Goal: Communication & Community: Ask a question

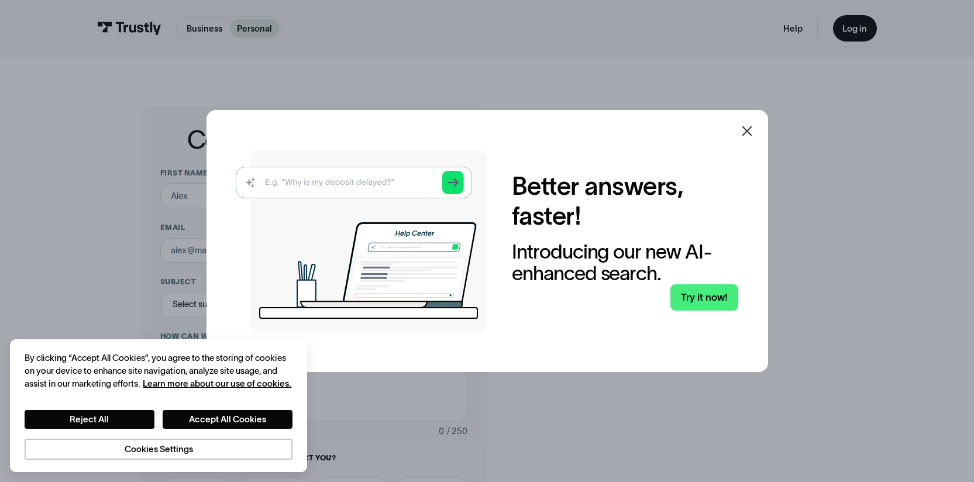
click at [748, 129] on icon at bounding box center [747, 131] width 14 height 14
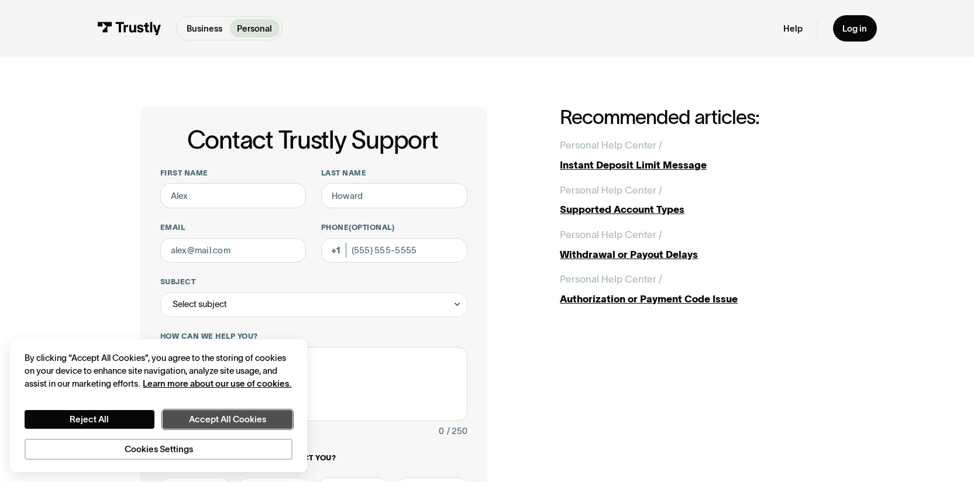
click at [226, 420] on button "Accept All Cookies" at bounding box center [227, 419] width 129 height 19
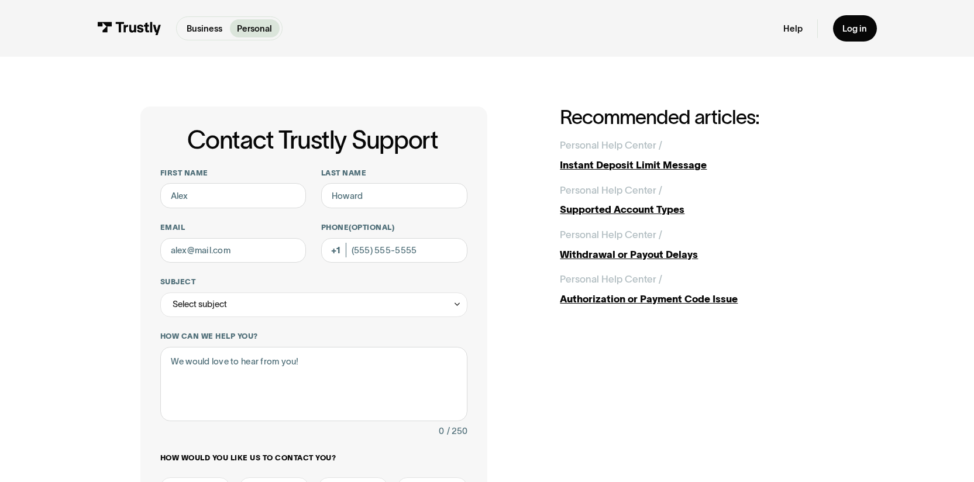
click at [789, 35] on div "Help Log in" at bounding box center [830, 28] width 94 height 26
click at [792, 26] on link "Help" at bounding box center [792, 28] width 19 height 11
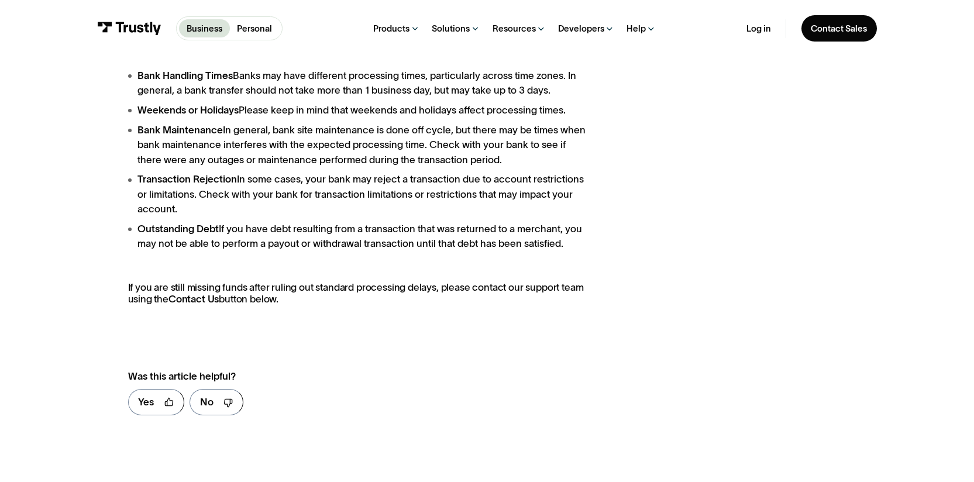
scroll to position [388, 0]
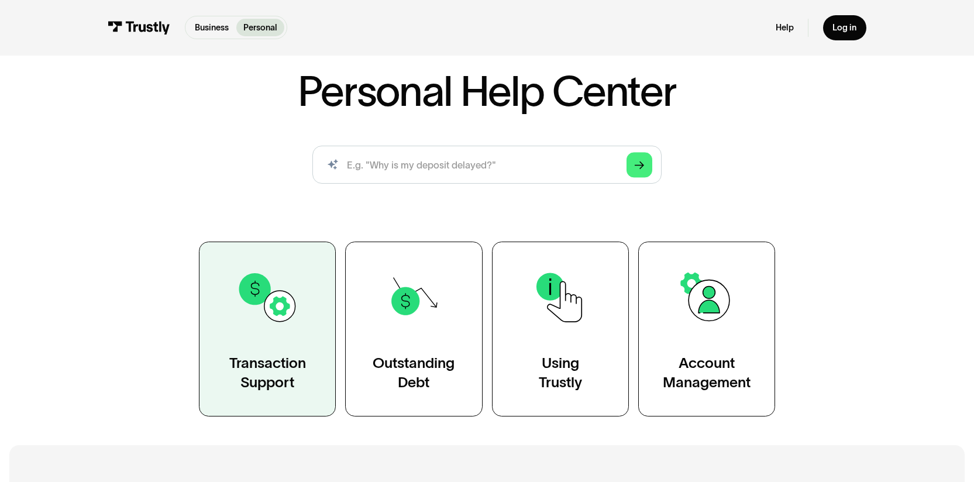
scroll to position [76, 0]
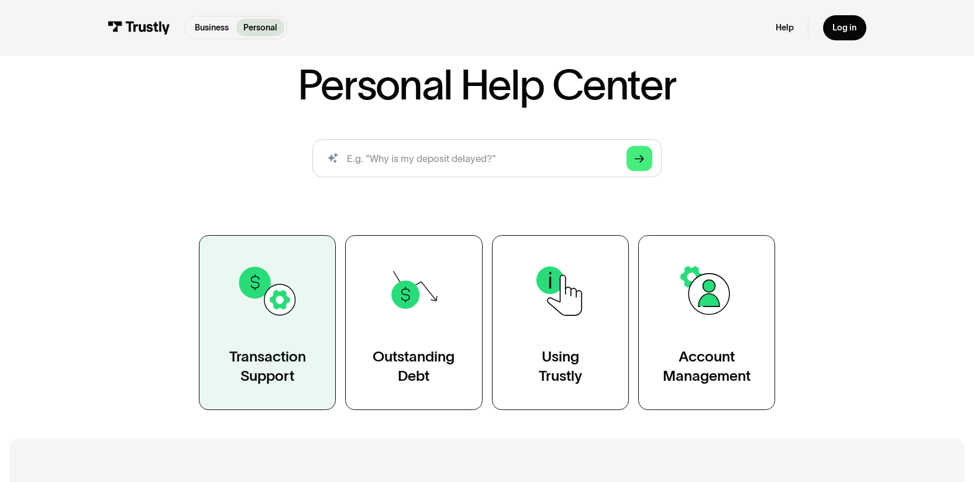
click at [279, 312] on img at bounding box center [267, 291] width 63 height 63
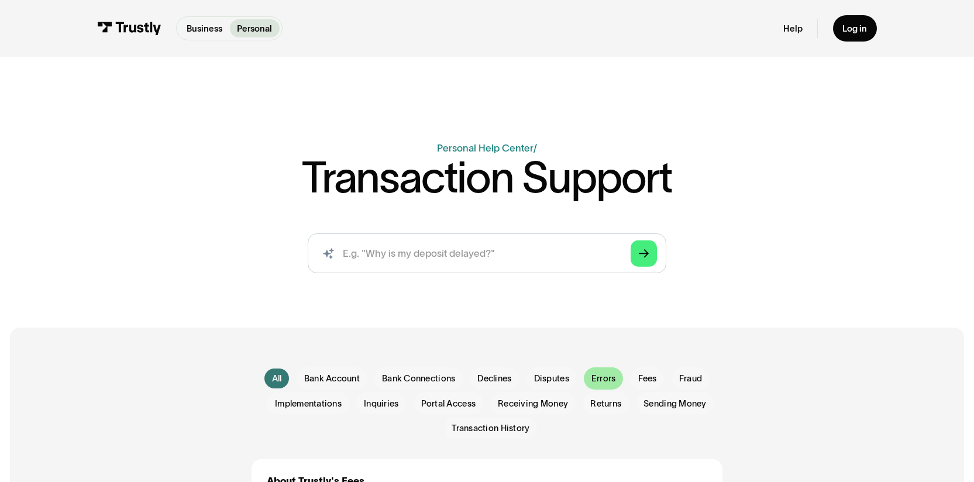
click at [586, 386] on div "Email Form" at bounding box center [603, 378] width 39 height 22
click at [516, 245] on input "search" at bounding box center [487, 253] width 359 height 40
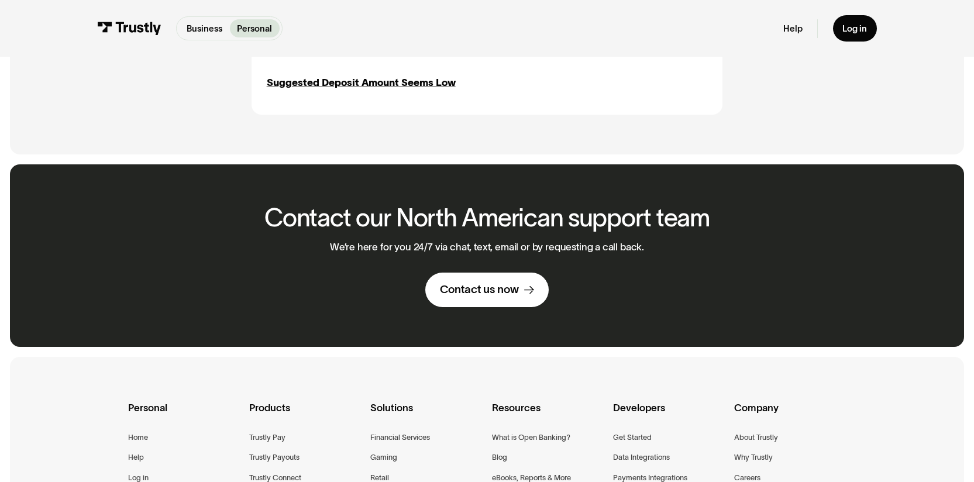
scroll to position [713, 0]
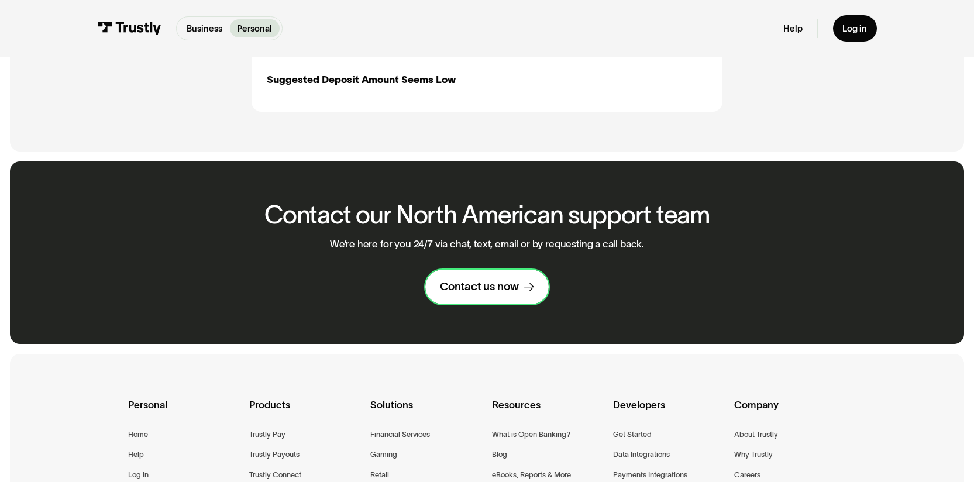
click at [505, 286] on div "Contact us now" at bounding box center [479, 286] width 79 height 15
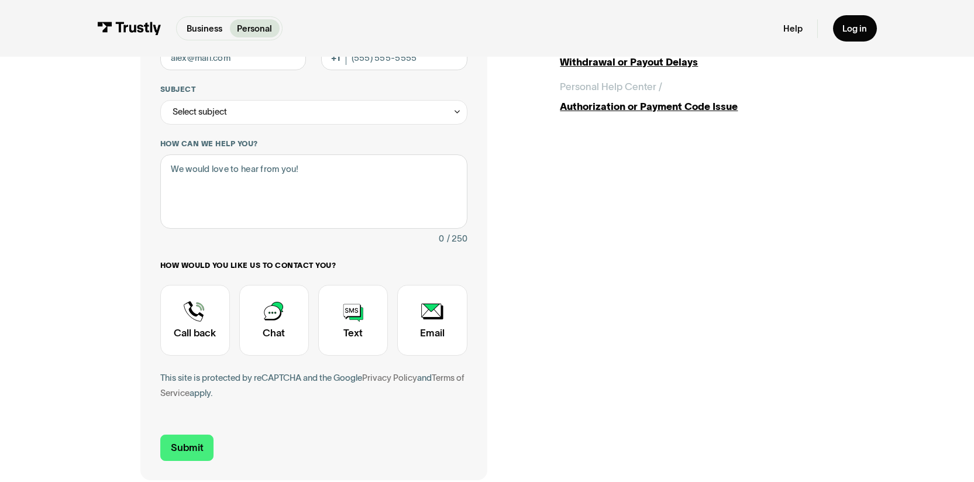
scroll to position [264, 0]
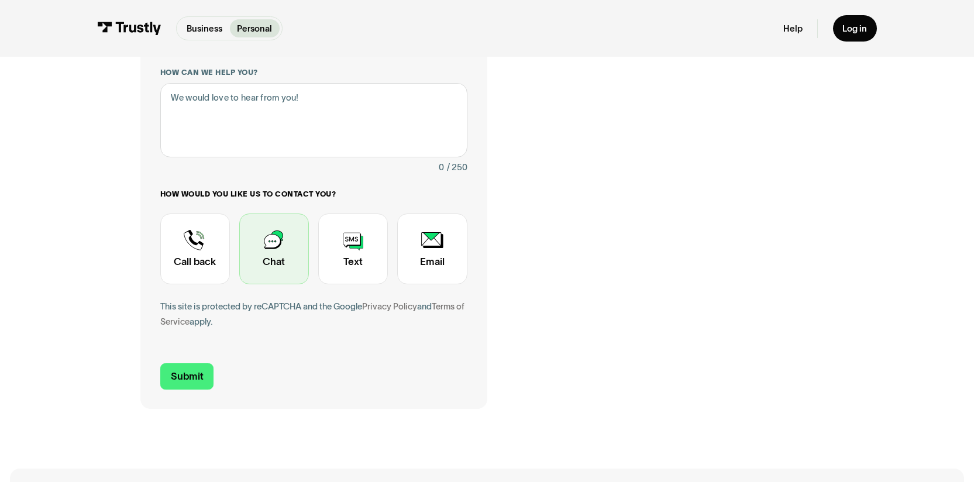
click at [256, 259] on div "Contact Trustly Support" at bounding box center [274, 248] width 70 height 70
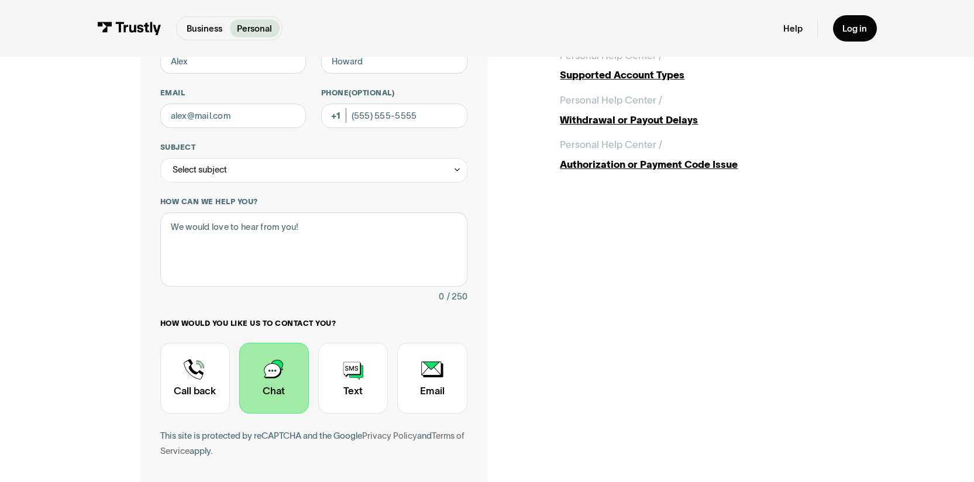
scroll to position [0, 0]
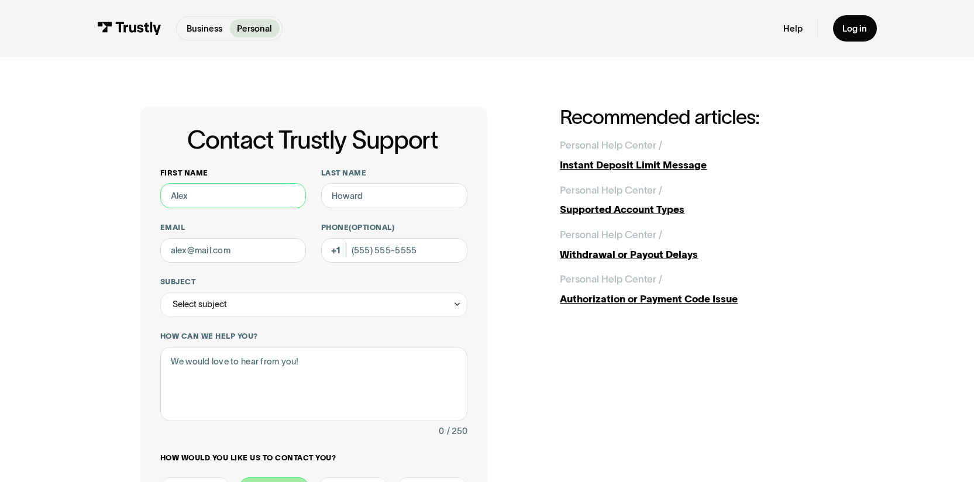
click at [240, 202] on input "First name" at bounding box center [233, 195] width 146 height 25
type input "[PERSON_NAME]"
type input "[EMAIL_ADDRESS][DOMAIN_NAME]"
type input "[PHONE_NUMBER]"
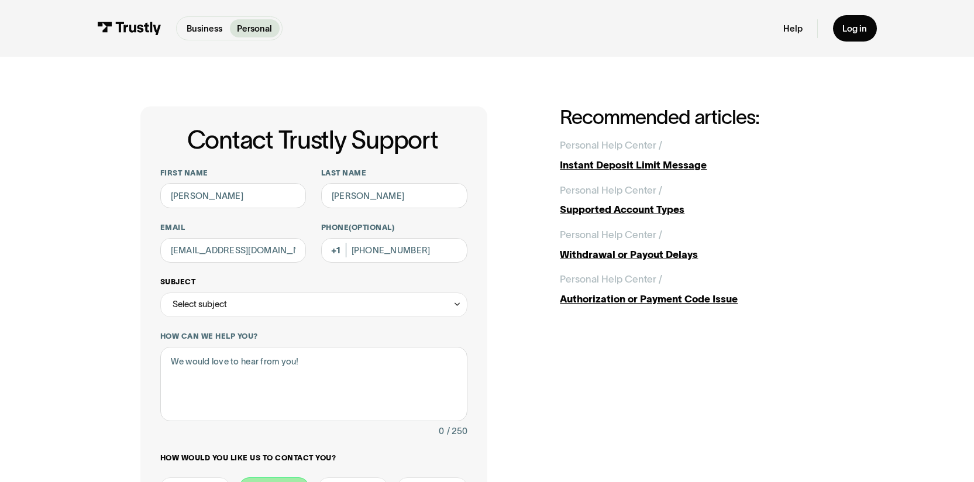
click at [272, 305] on div "Select subject" at bounding box center [313, 304] width 307 height 25
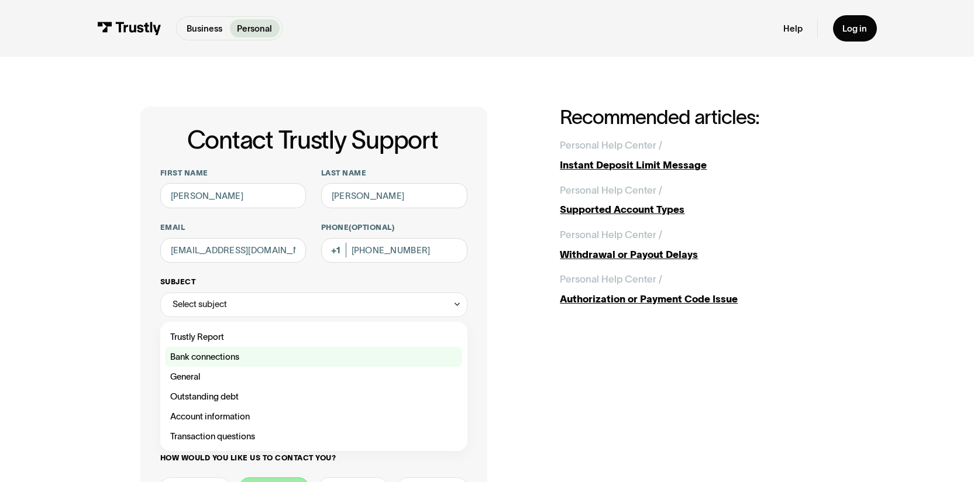
click at [264, 349] on div "Contact Trustly Support" at bounding box center [313, 357] width 297 height 20
type input "**********"
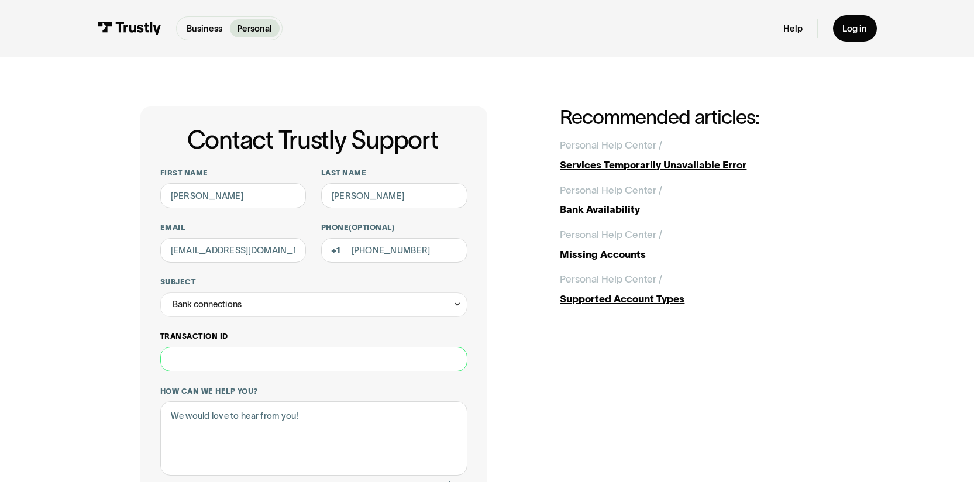
click at [203, 365] on input "Transaction ID" at bounding box center [313, 359] width 307 height 25
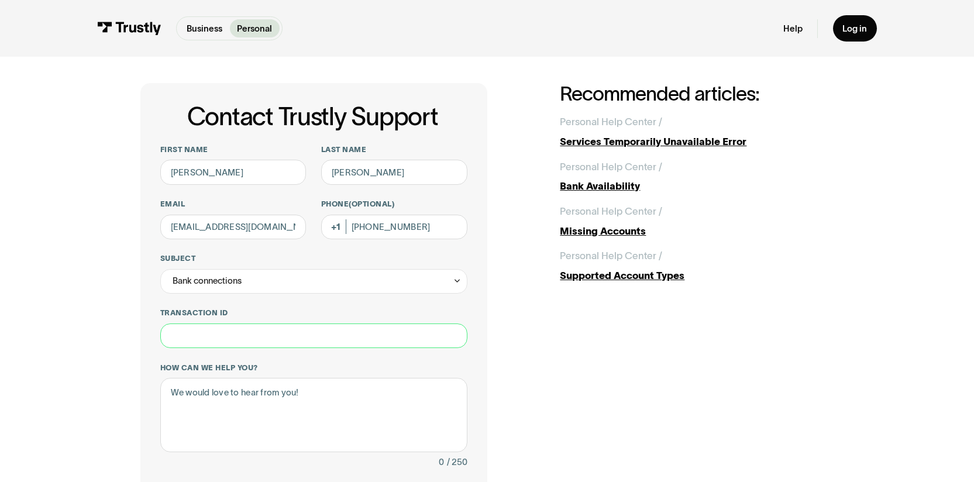
scroll to position [32, 0]
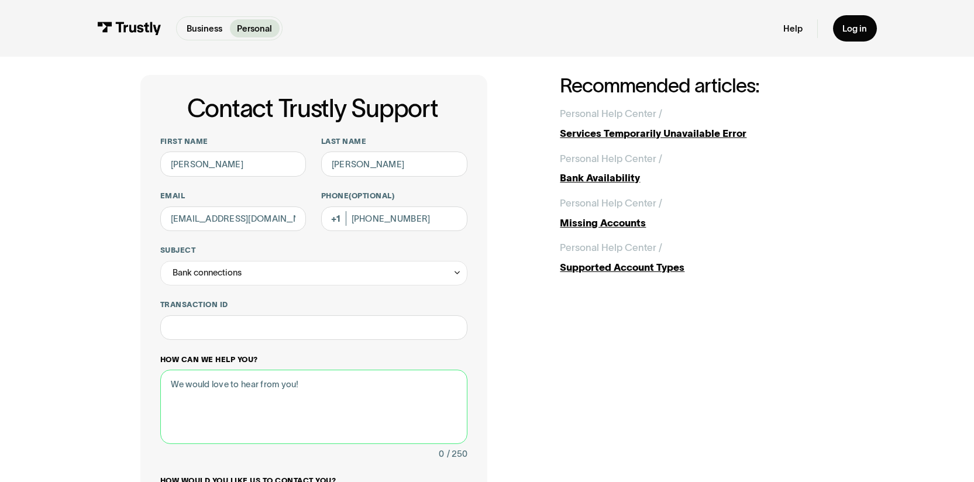
click at [274, 389] on textarea "How can we help you?" at bounding box center [313, 407] width 307 height 74
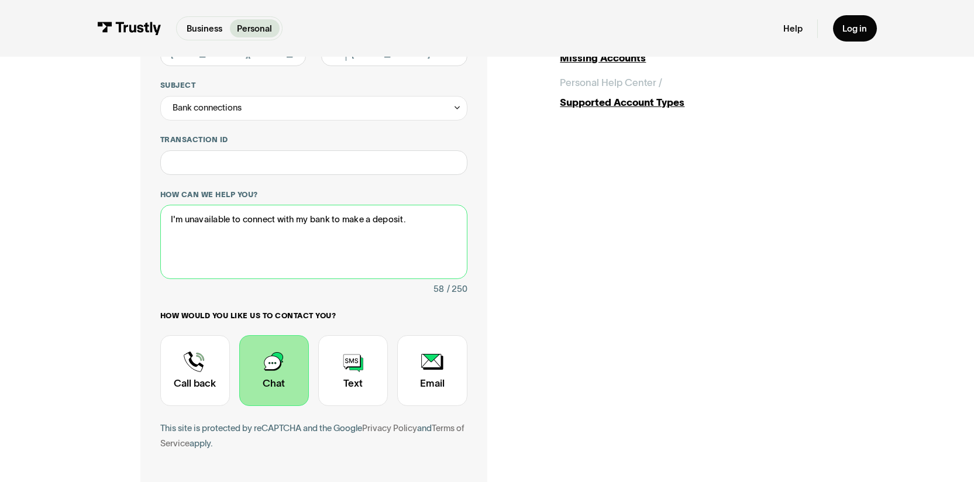
scroll to position [202, 0]
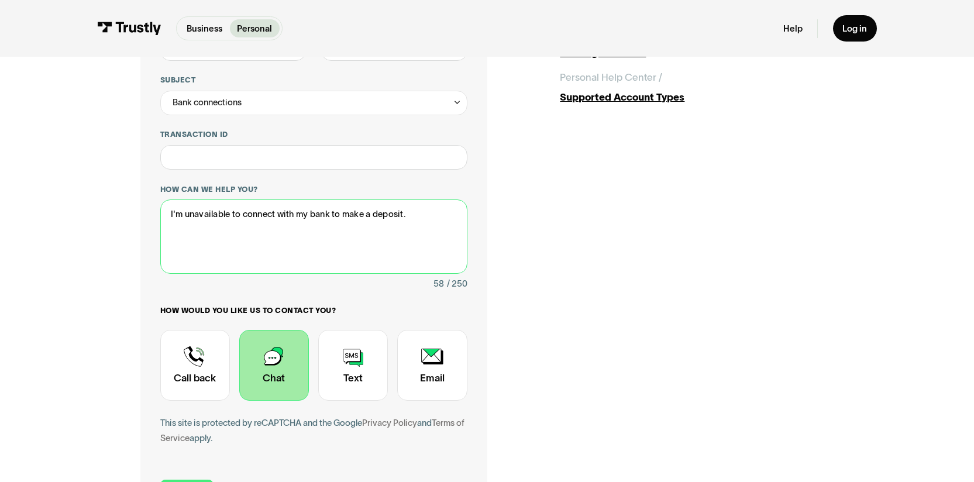
drag, startPoint x: 333, startPoint y: 215, endPoint x: 478, endPoint y: 214, distance: 144.4
click at [479, 216] on div "**********" at bounding box center [313, 215] width 347 height 621
click at [365, 214] on textarea "I'm unavailable to connect with my bank through trustly" at bounding box center [313, 236] width 307 height 74
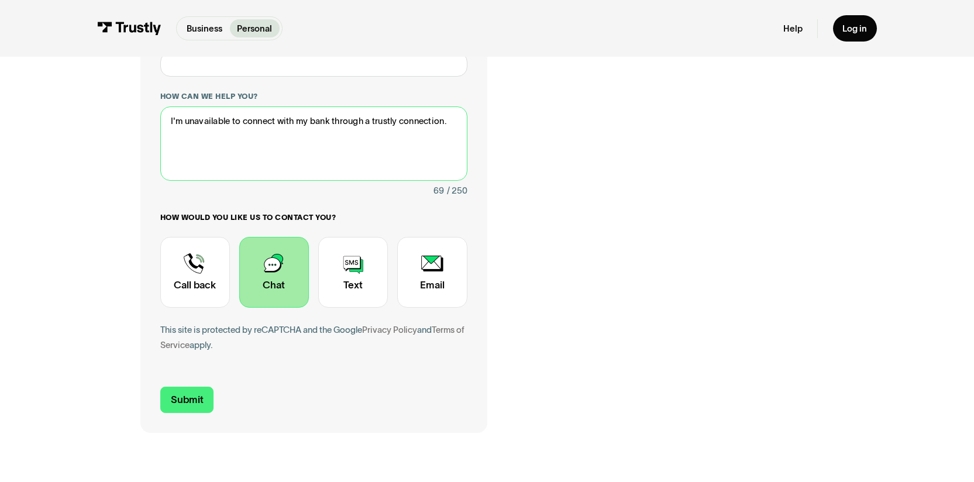
scroll to position [319, 0]
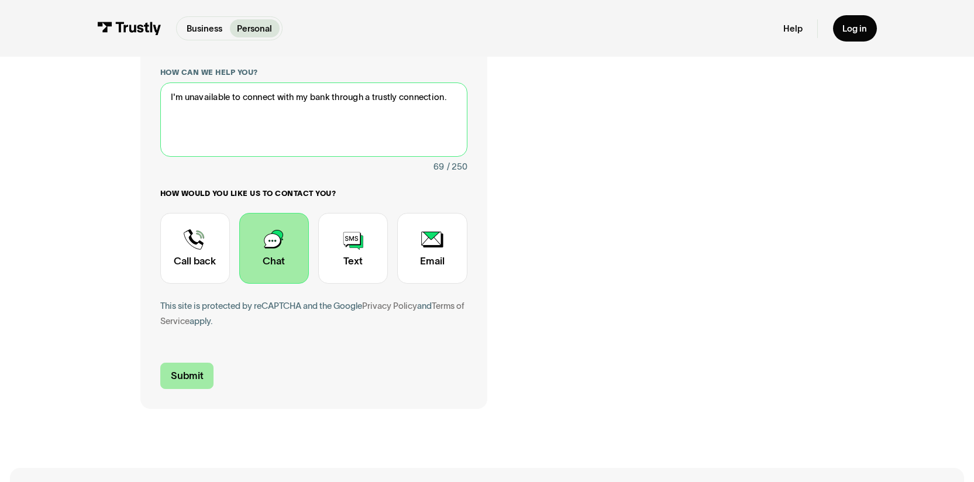
type textarea "I'm unavailable to connect with my bank through a trustly connection."
click at [172, 380] on input "Submit" at bounding box center [187, 376] width 54 height 26
type input "[PHONE_NUMBER]"
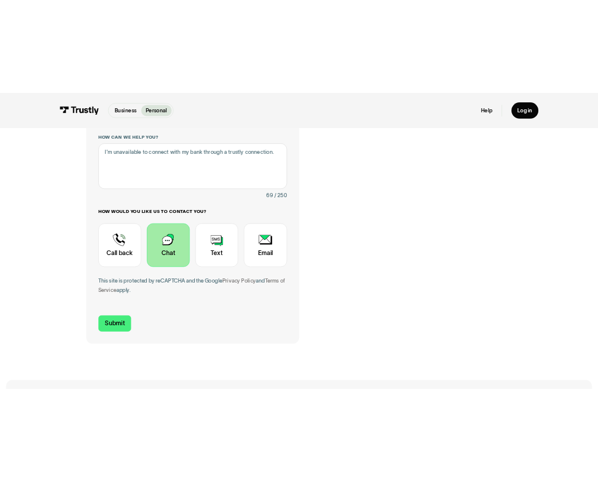
scroll to position [0, 0]
